Goal: Task Accomplishment & Management: Complete application form

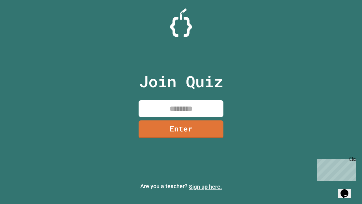
click at [205, 186] on link "Sign up here." at bounding box center [205, 186] width 33 height 7
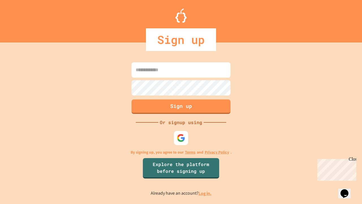
click at [205, 193] on link "Log in." at bounding box center [205, 193] width 13 height 6
